Goal: Transaction & Acquisition: Purchase product/service

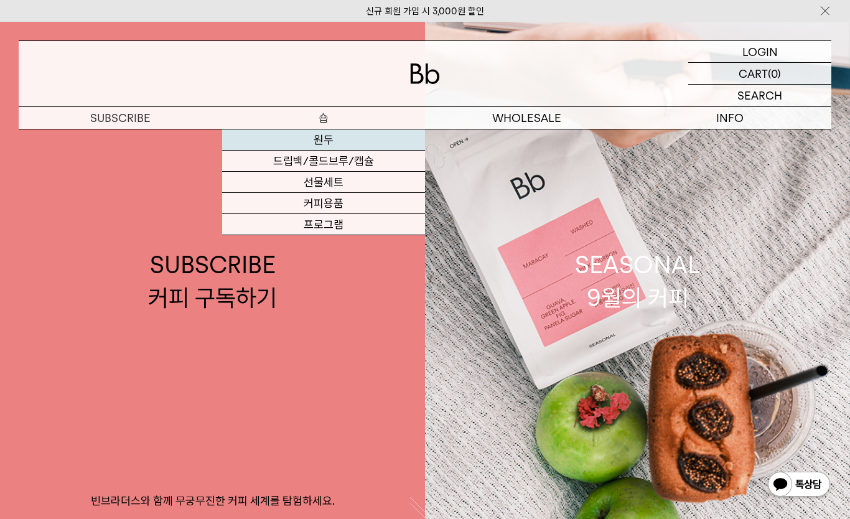
click at [344, 139] on link "원두" at bounding box center [324, 139] width 204 height 21
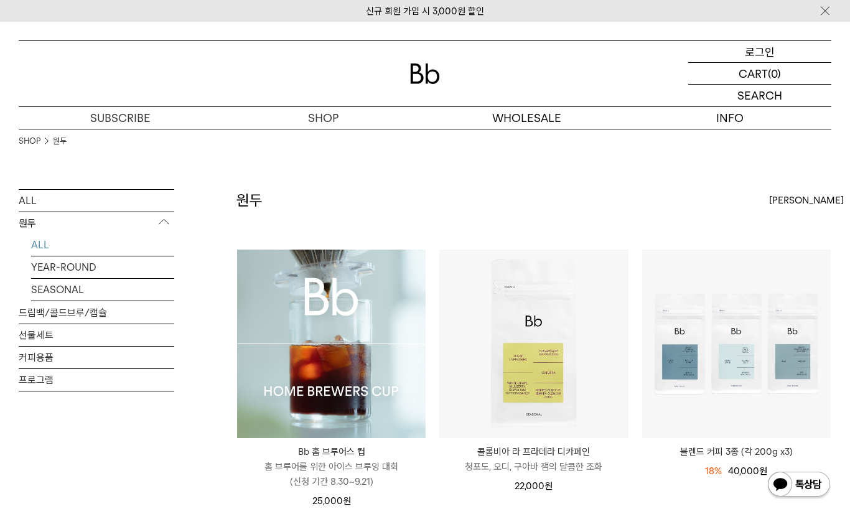
click at [775, 55] on div "LOGIN 로그인" at bounding box center [759, 51] width 143 height 21
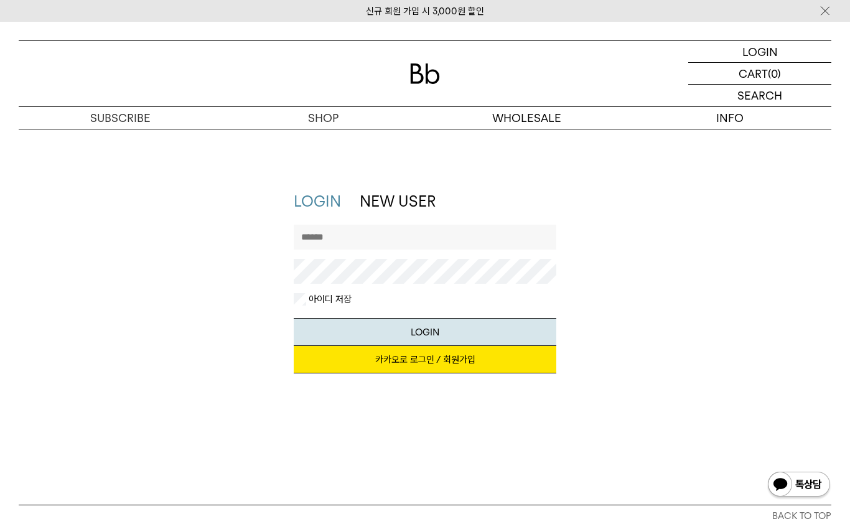
click at [476, 367] on link "카카오로 로그인 / 회원가입" at bounding box center [425, 359] width 263 height 27
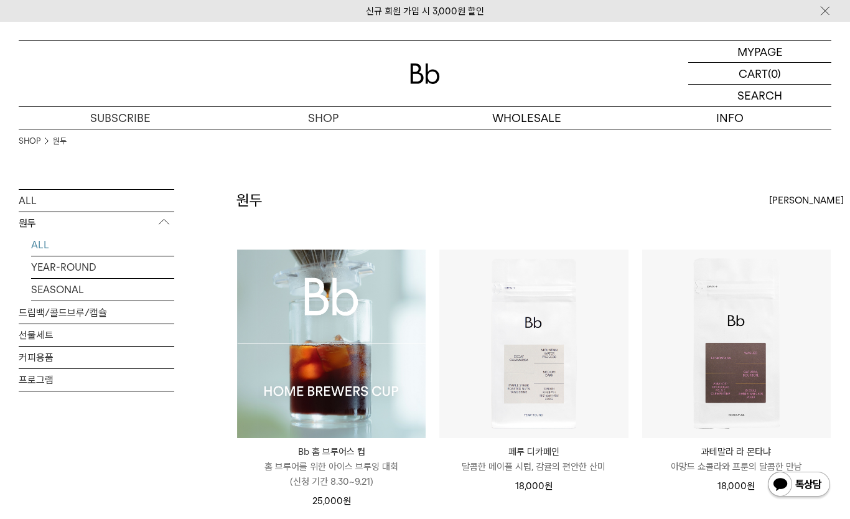
click at [346, 363] on img at bounding box center [331, 344] width 189 height 189
